Goal: Task Accomplishment & Management: Use online tool/utility

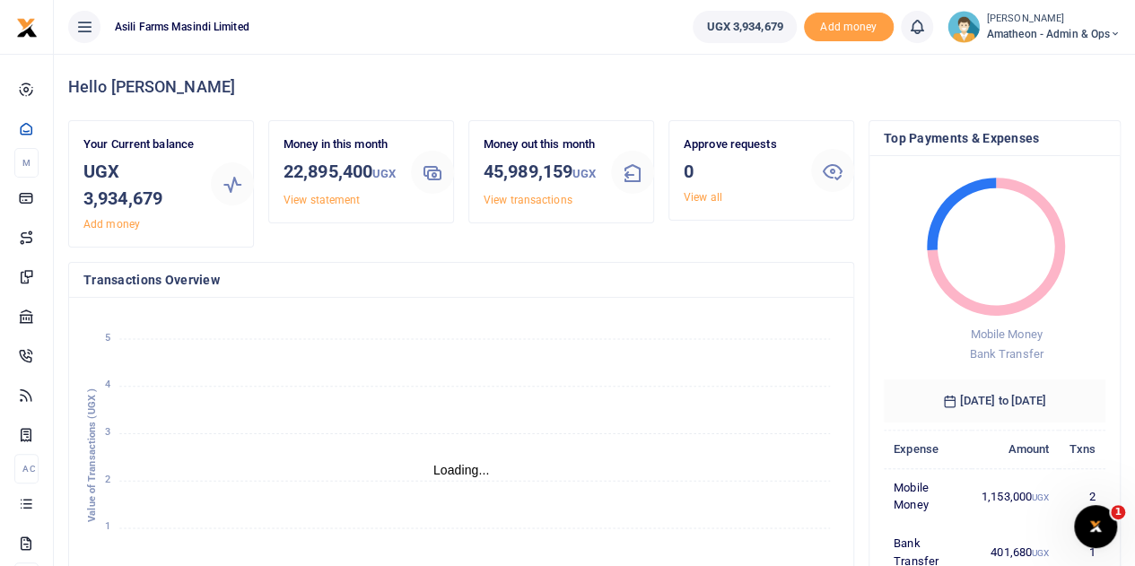
scroll to position [14, 14]
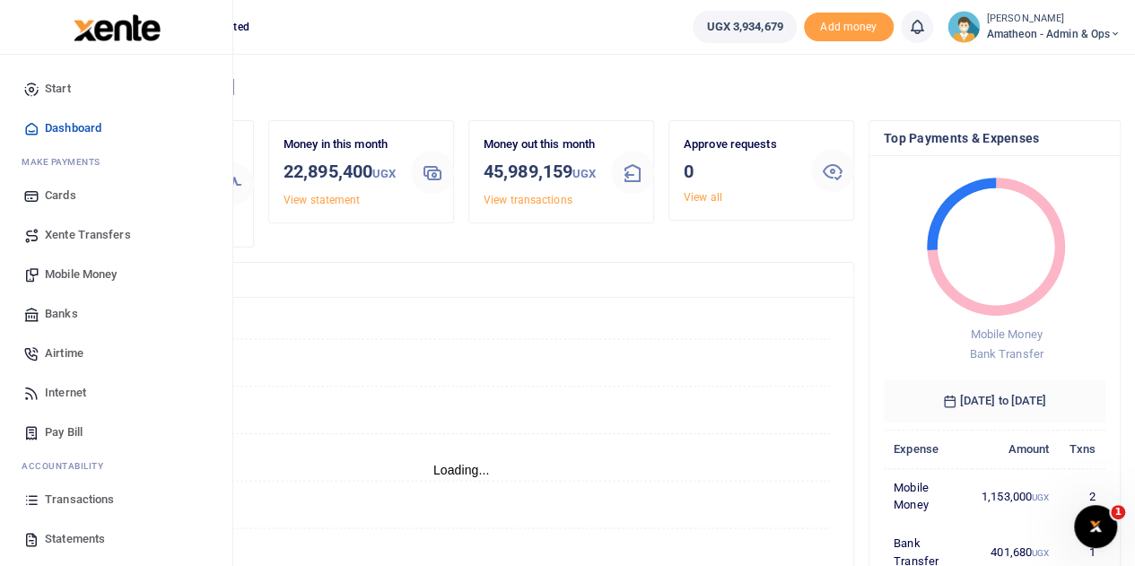
click at [70, 272] on span "Mobile Money" at bounding box center [81, 275] width 72 height 18
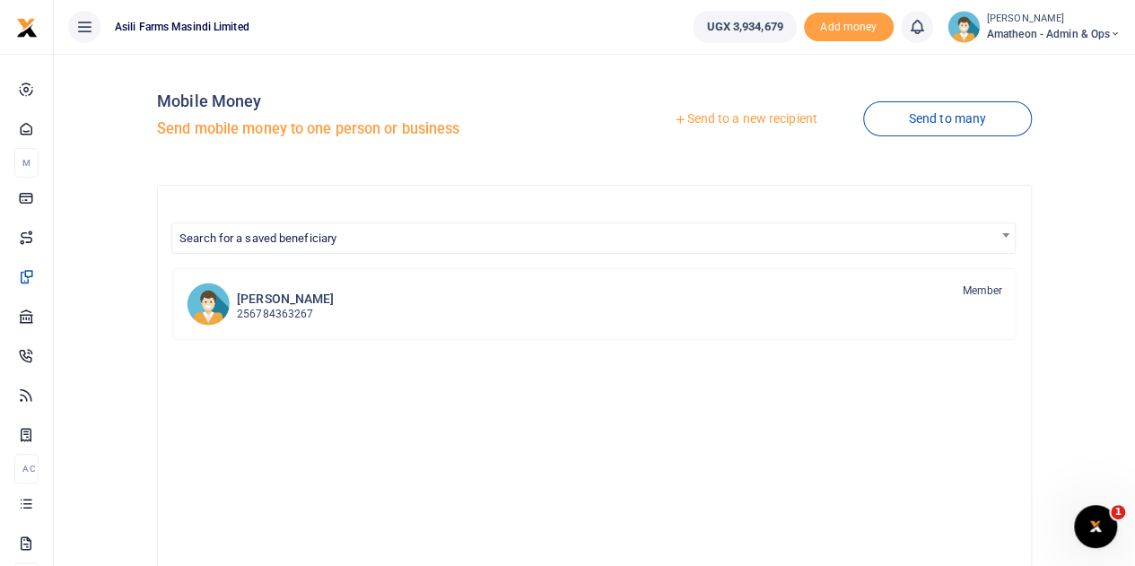
click at [718, 119] on div at bounding box center [567, 283] width 1135 height 566
click at [718, 119] on link "Send to a new recipient" at bounding box center [745, 119] width 234 height 32
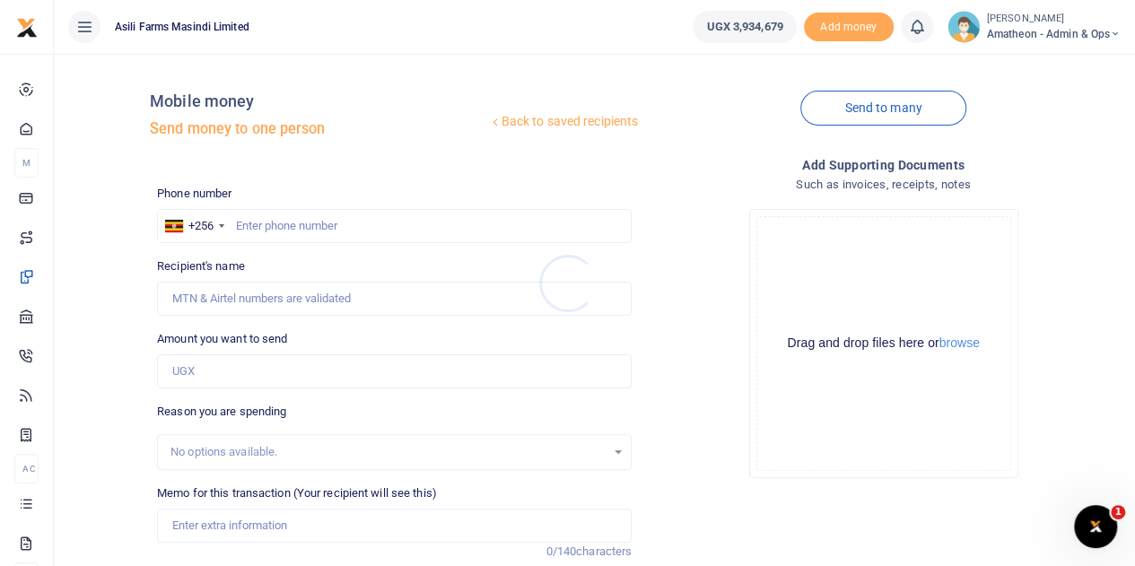
click at [958, 347] on div at bounding box center [567, 283] width 1135 height 566
click at [960, 345] on button "browse" at bounding box center [959, 342] width 40 height 13
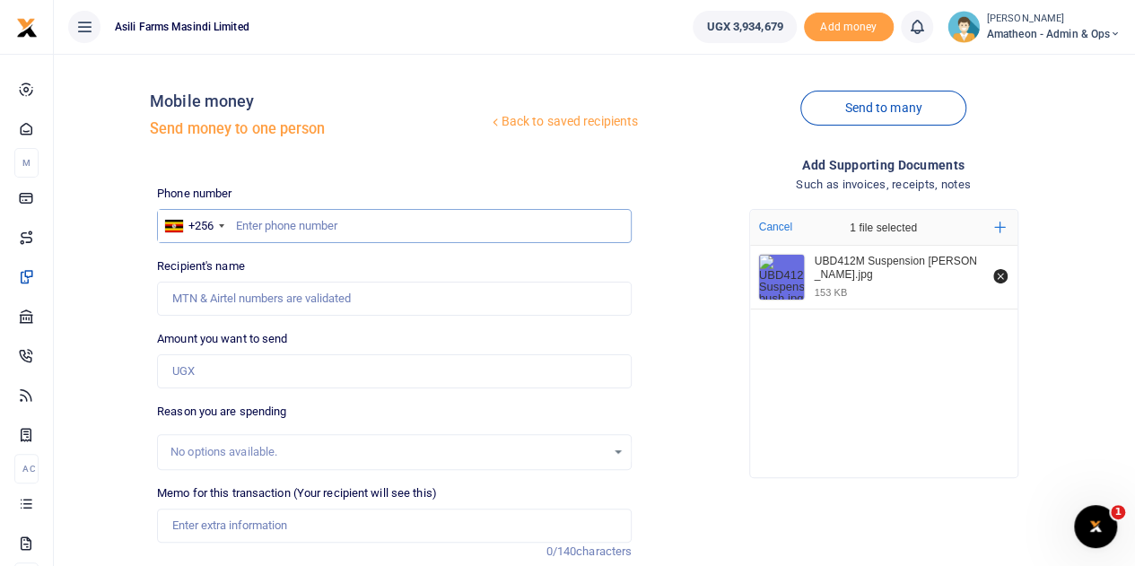
click at [298, 227] on input "text" at bounding box center [394, 226] width 475 height 34
paste input "704 074242"
type input "704 074242"
click at [224, 378] on input "Amount you want to send" at bounding box center [394, 371] width 475 height 34
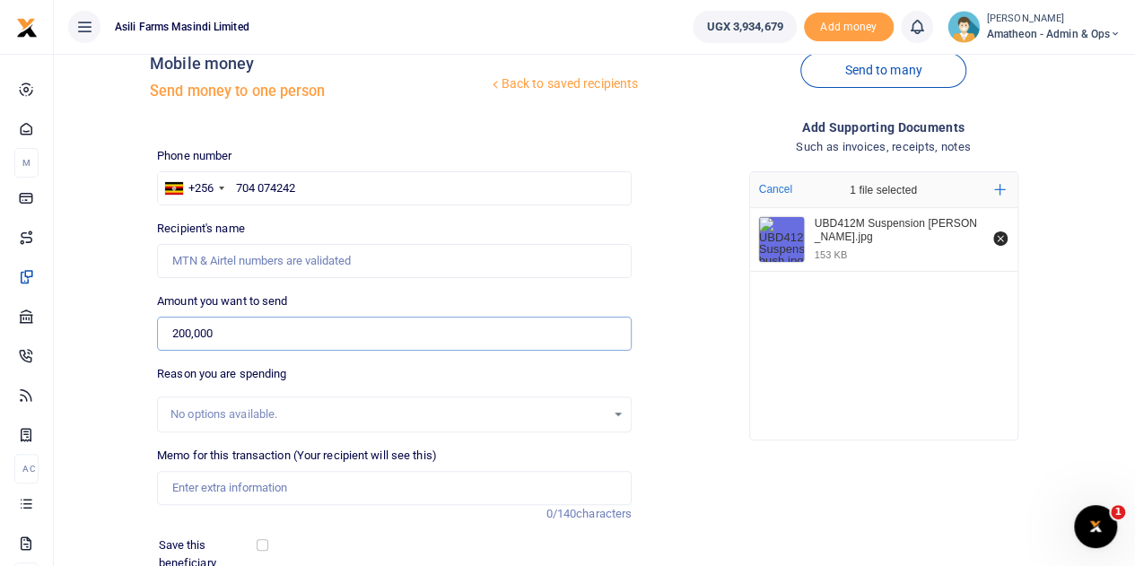
scroll to position [90, 0]
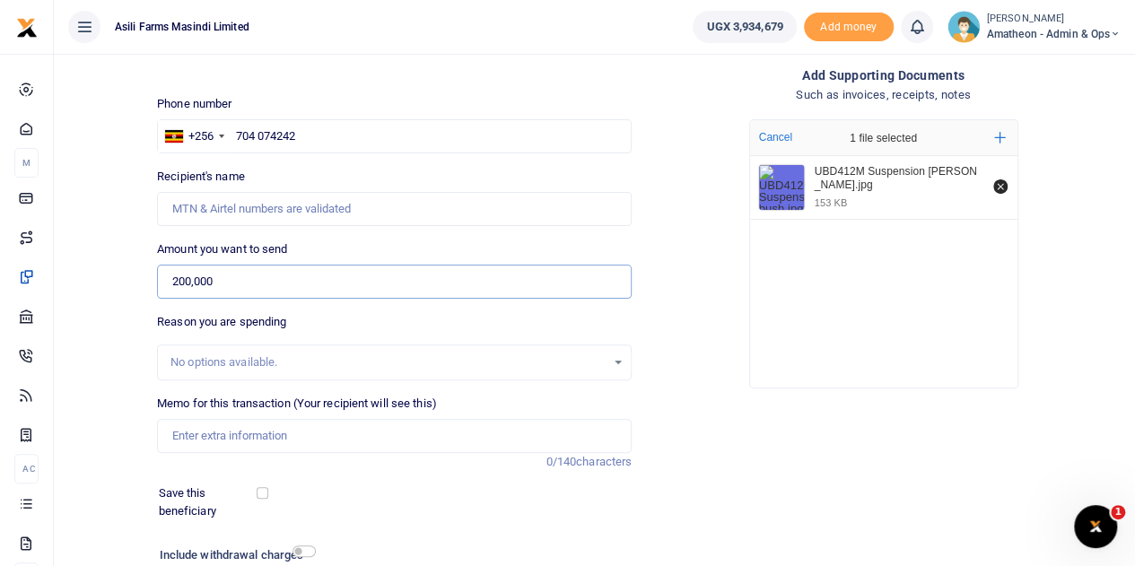
type input "200,000"
click at [249, 447] on input "Memo for this transaction (Your recipient will see this)" at bounding box center [394, 436] width 475 height 34
type input "S"
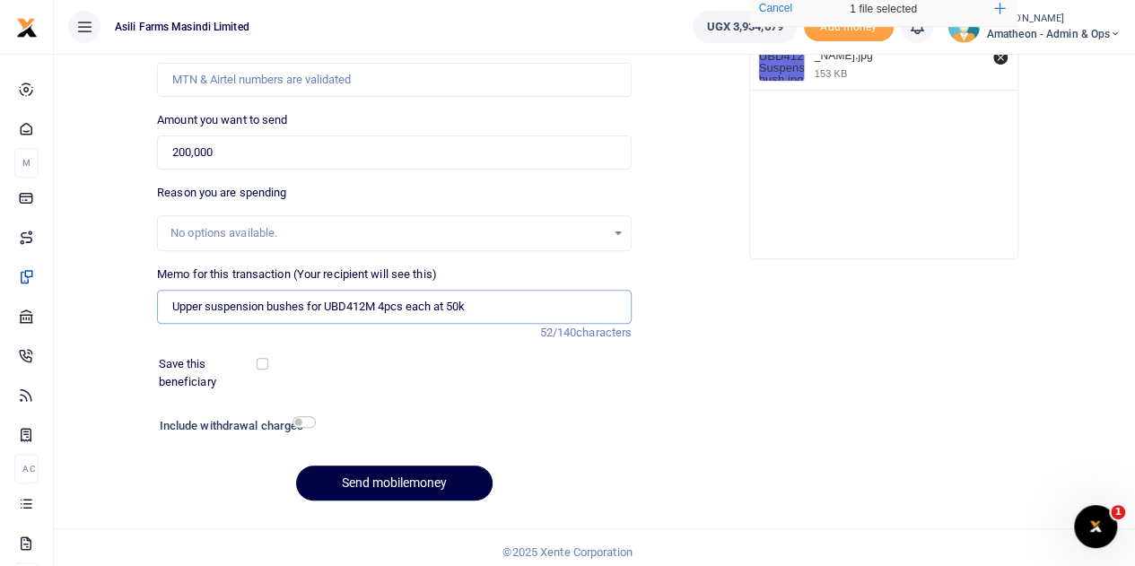
scroll to position [226, 0]
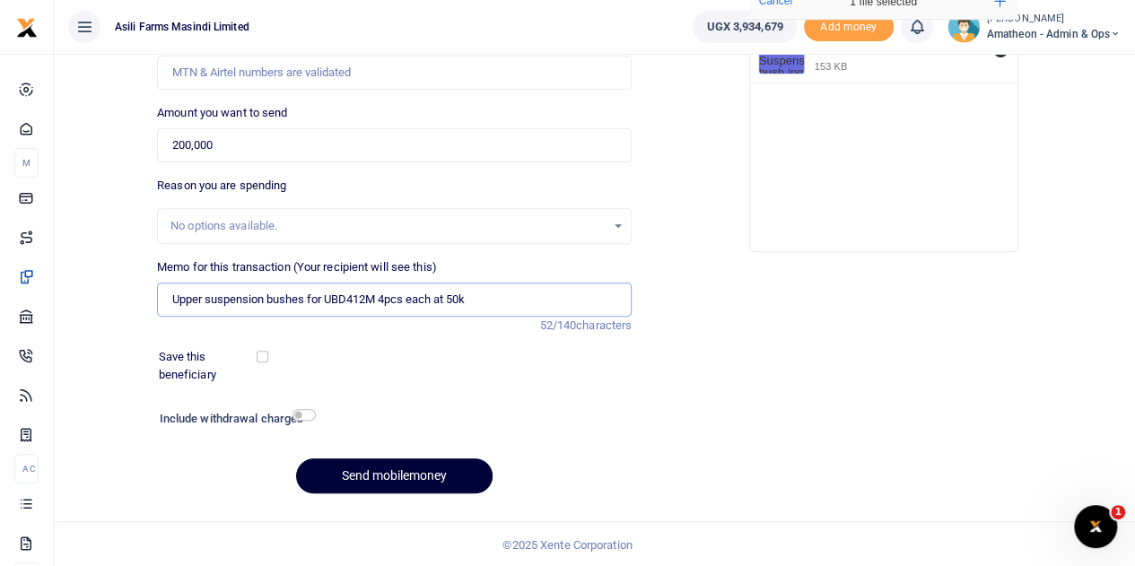
type input "Upper suspension bushes for UBD412M 4pcs each at 50k"
click at [414, 475] on button "Send mobilemoney" at bounding box center [394, 476] width 197 height 35
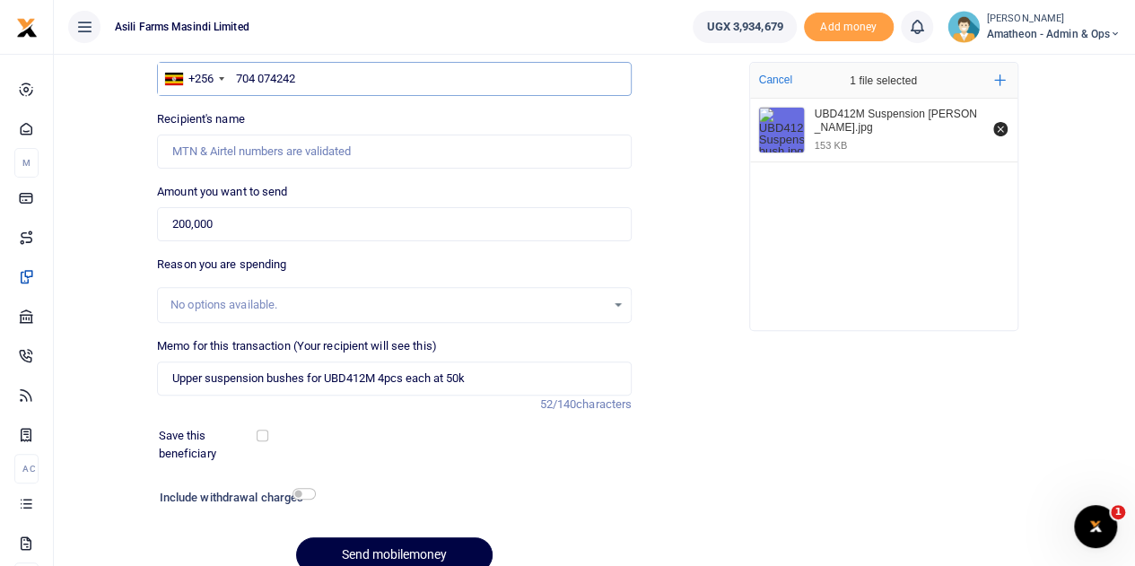
scroll to position [39, 0]
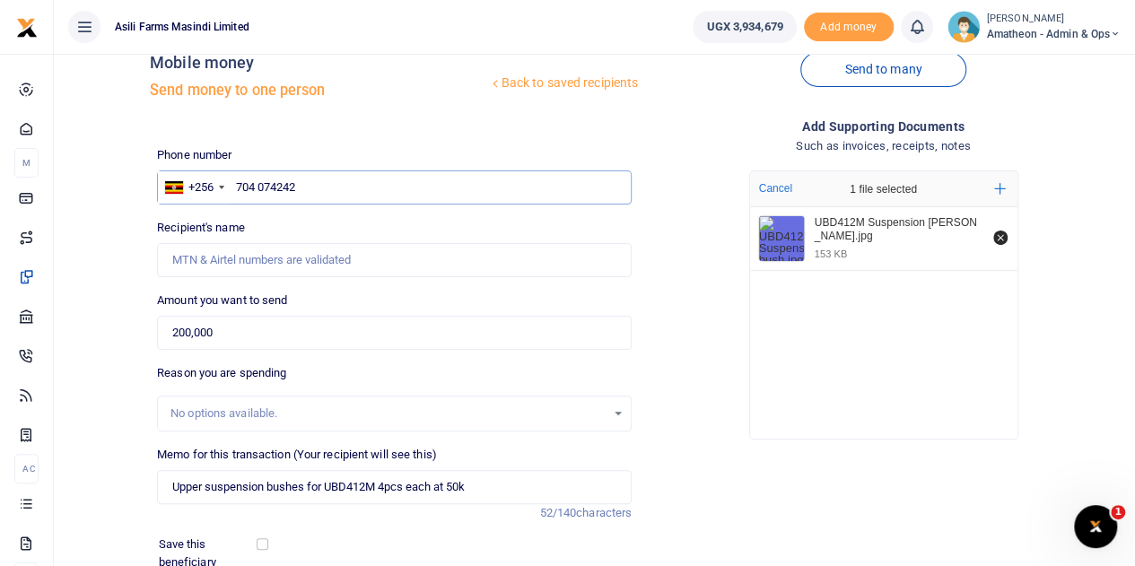
click at [262, 186] on input "704 074242" at bounding box center [394, 187] width 475 height 34
drag, startPoint x: 258, startPoint y: 183, endPoint x: 270, endPoint y: 230, distance: 48.1
click at [260, 190] on input "704 074242" at bounding box center [394, 187] width 475 height 34
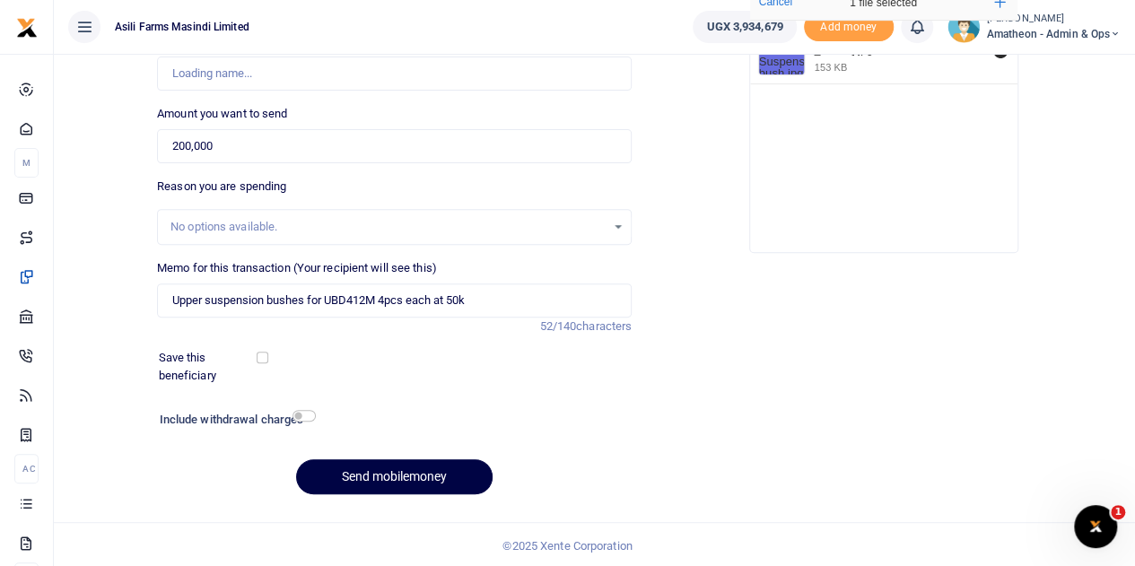
scroll to position [226, 0]
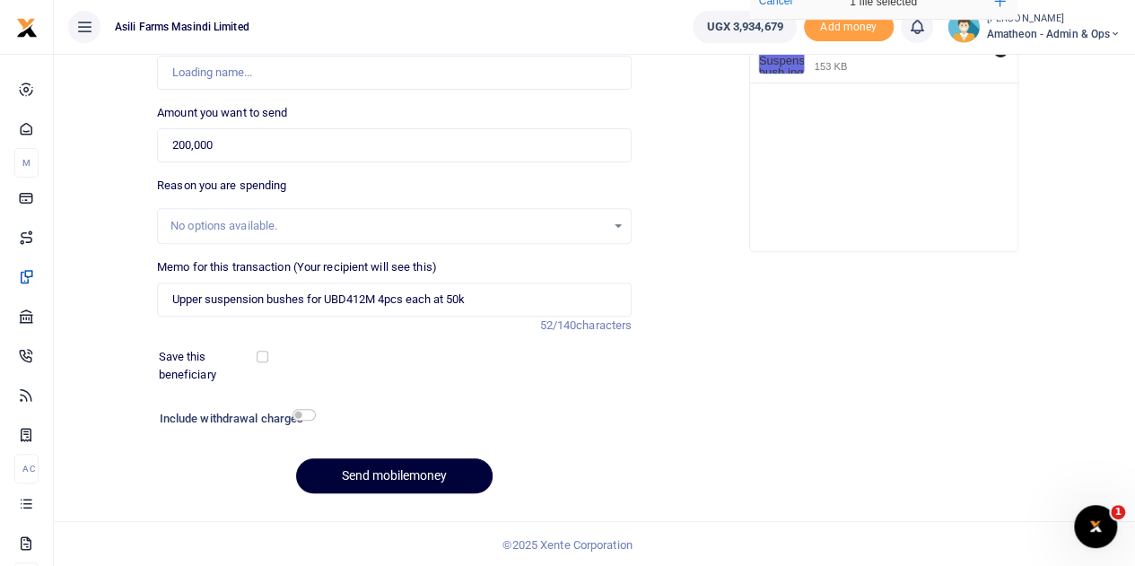
type input "704074242"
click at [420, 472] on button "Send mobilemoney" at bounding box center [394, 476] width 197 height 35
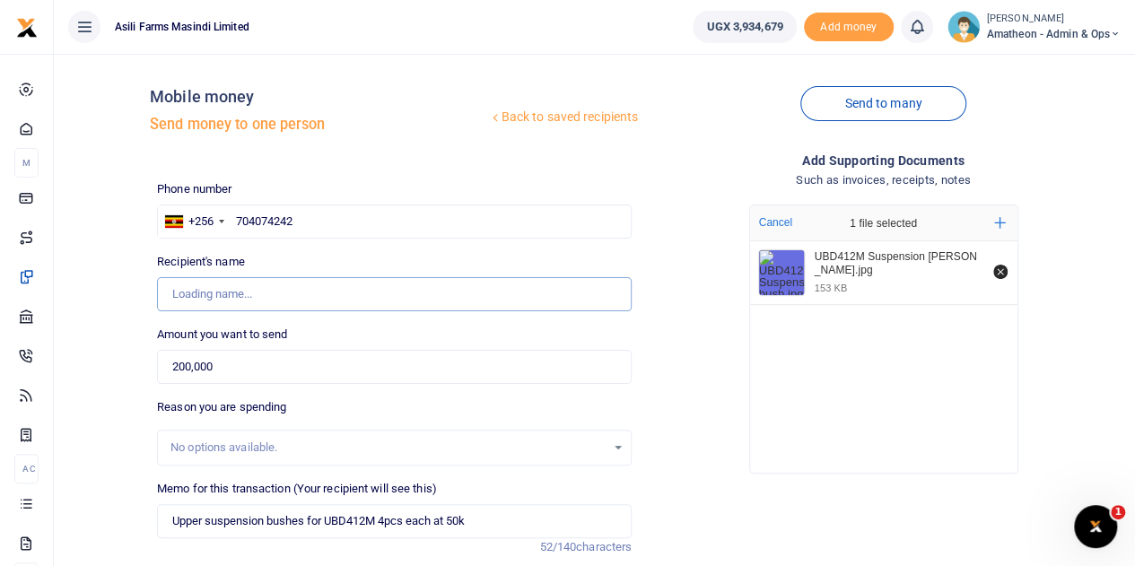
scroll to position [0, 0]
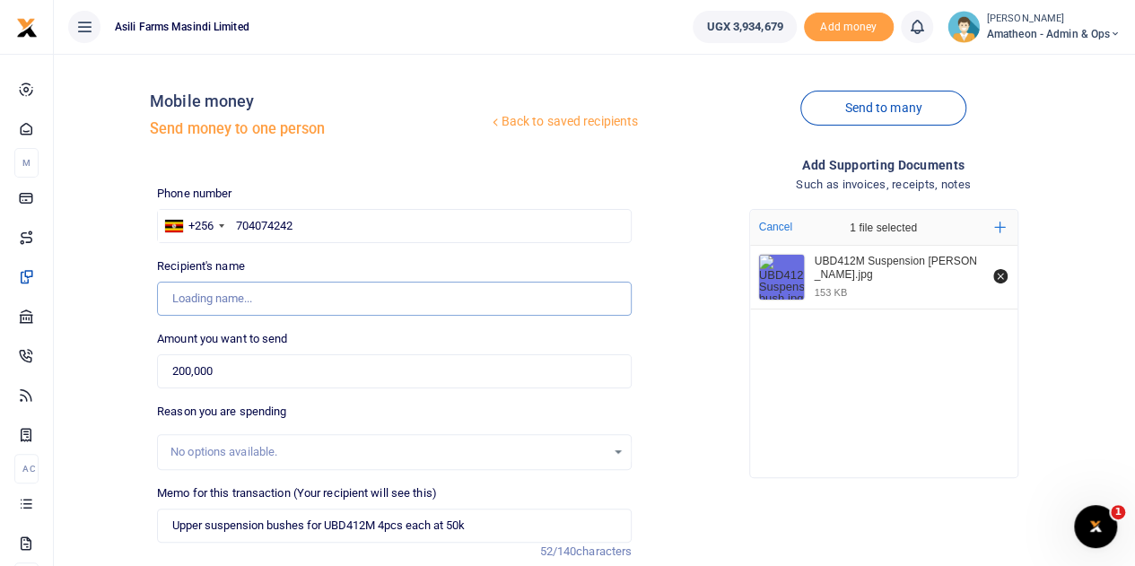
type input "Jonathan Ssentamu"
click at [494, 259] on div "Recipient's name Found Name is required." at bounding box center [394, 287] width 475 height 58
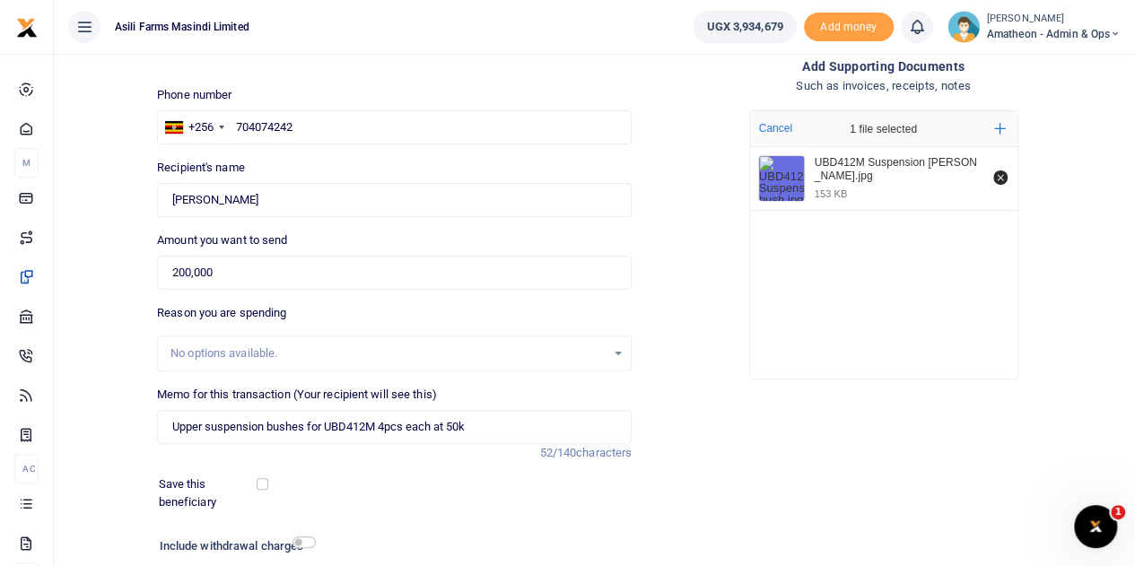
scroll to position [226, 0]
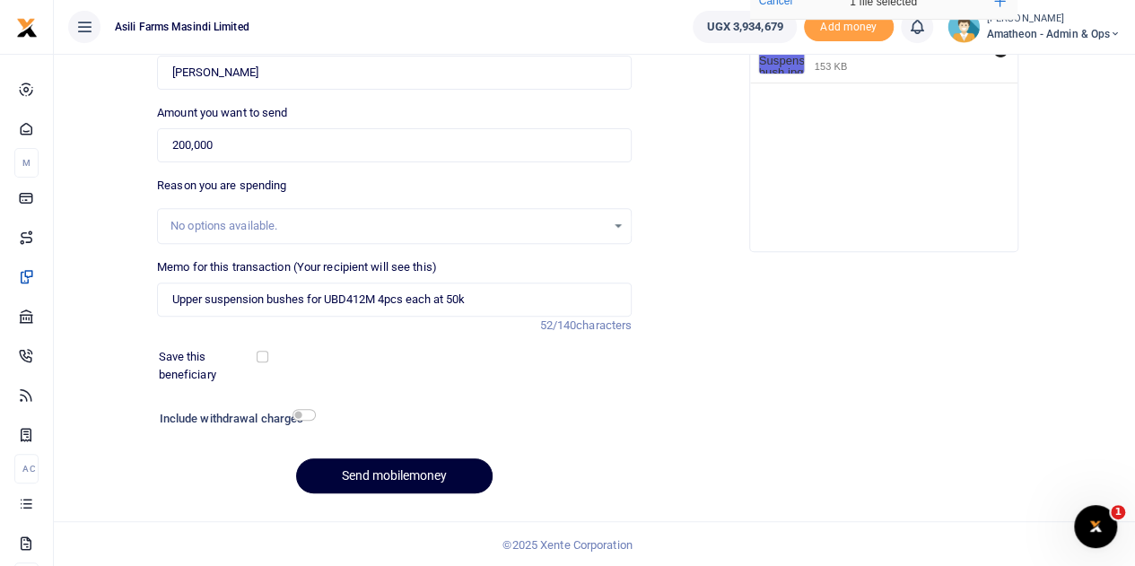
click at [388, 473] on button "Send mobilemoney" at bounding box center [394, 476] width 197 height 35
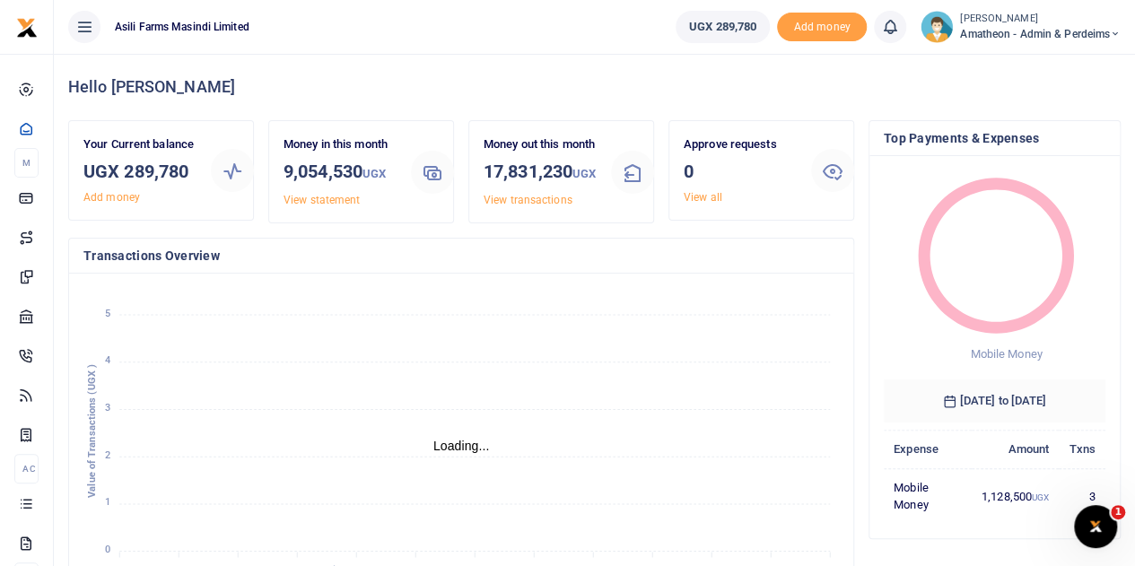
scroll to position [14, 14]
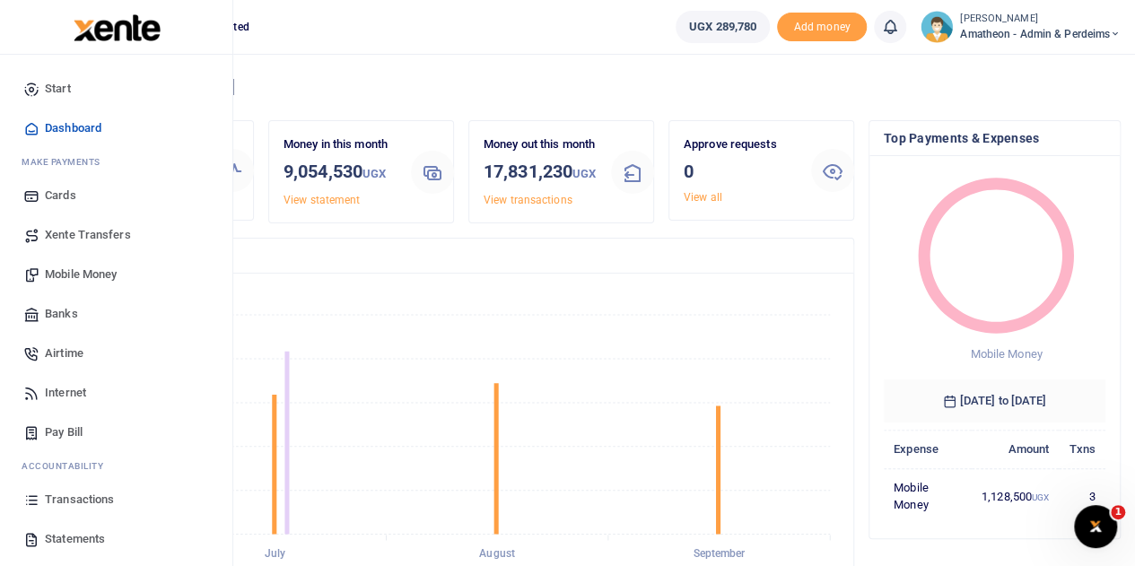
click at [76, 499] on span "Transactions" at bounding box center [79, 500] width 69 height 18
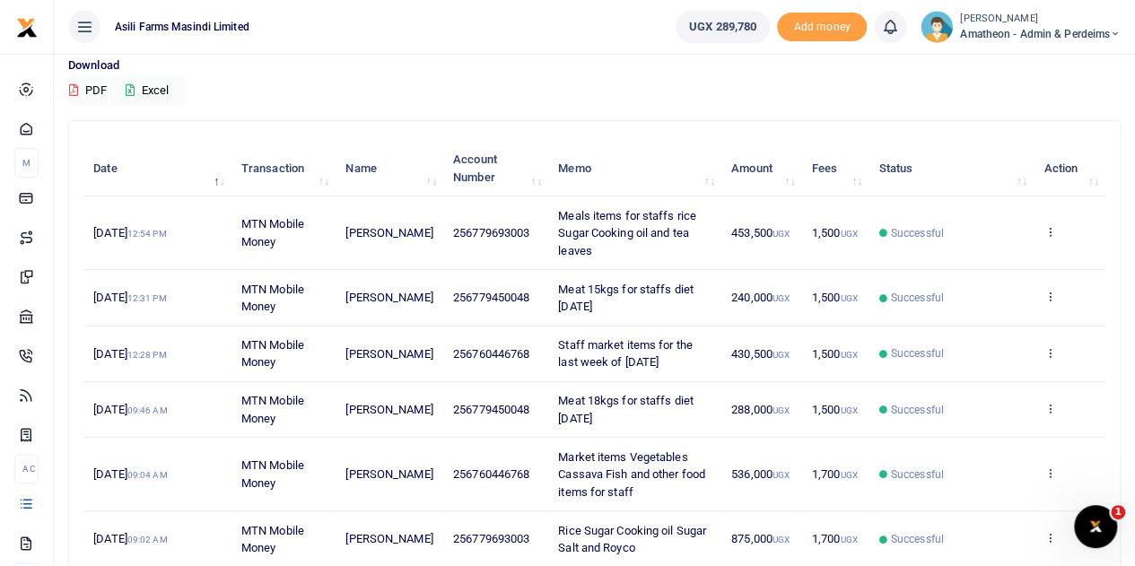
scroll to position [179, 0]
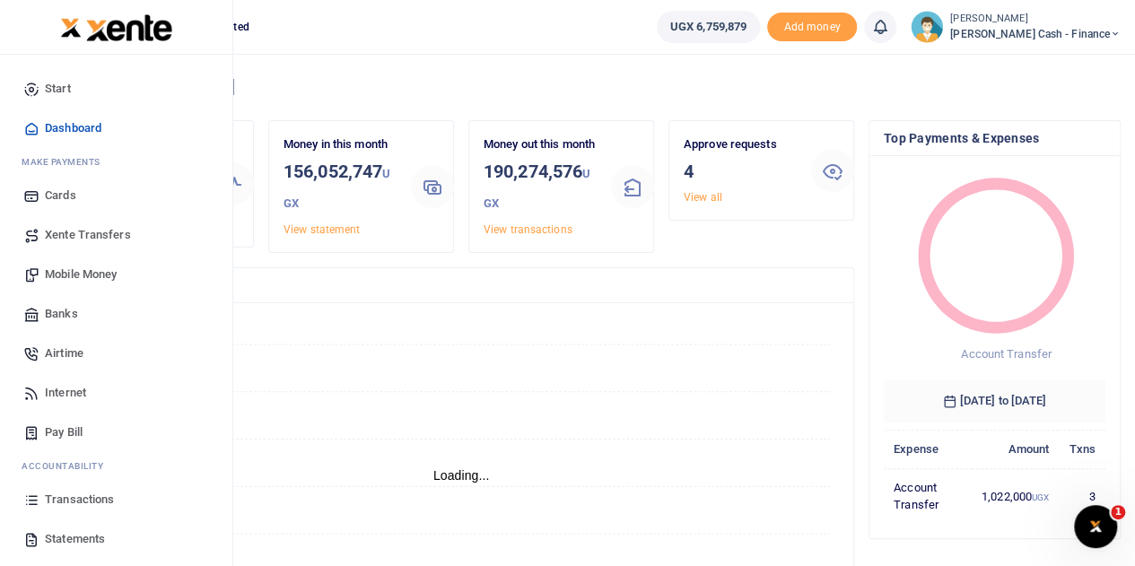
scroll to position [14, 14]
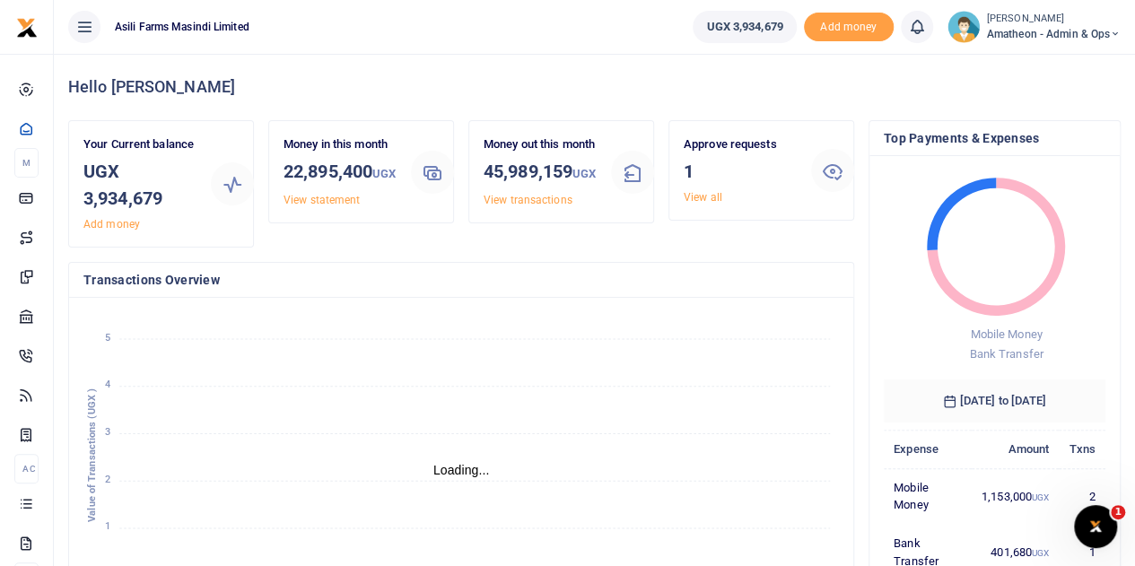
scroll to position [14, 14]
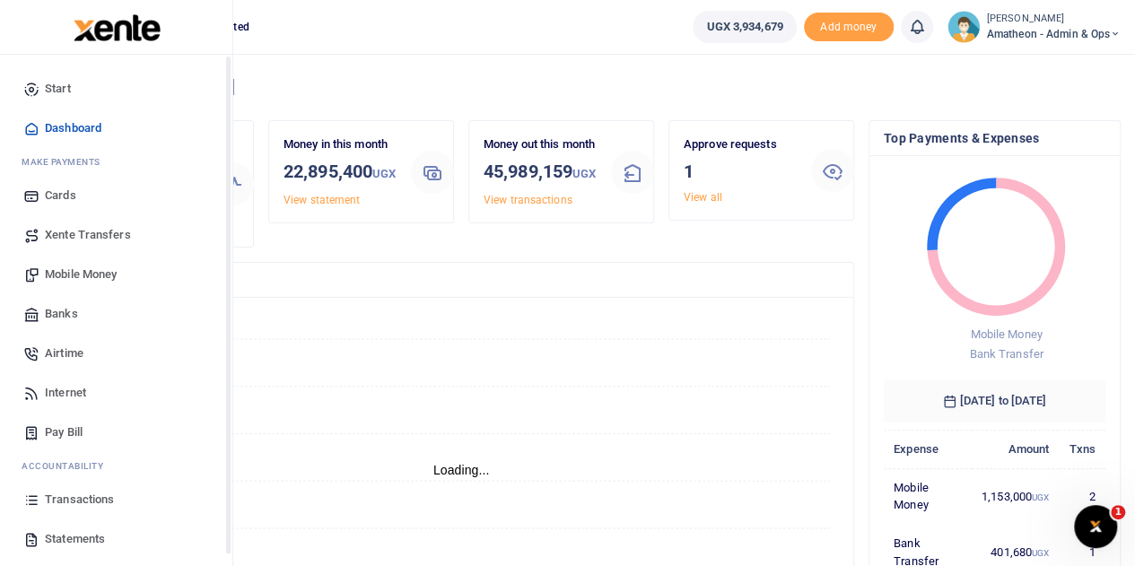
click at [63, 501] on span "Transactions" at bounding box center [79, 500] width 69 height 18
